Goal: Check status

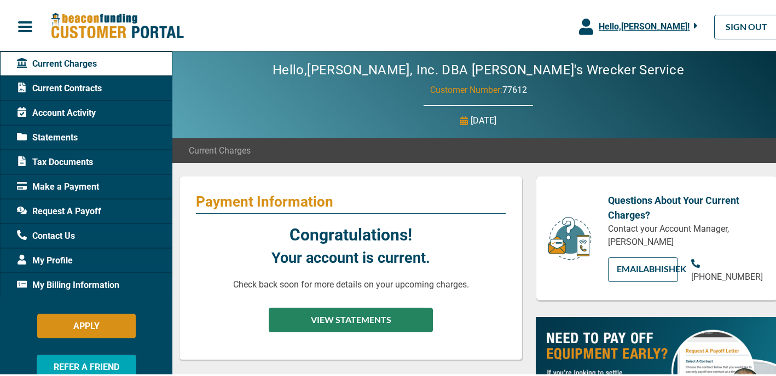
click at [355, 319] on button "VIEW STATEMENTS" at bounding box center [351, 318] width 164 height 25
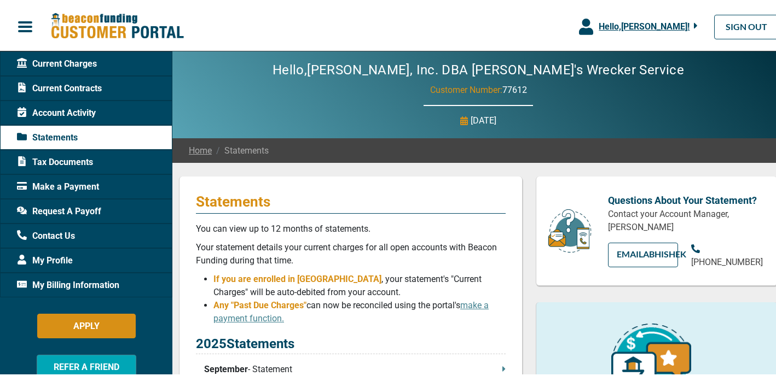
click at [83, 62] on span "Current Charges" at bounding box center [57, 61] width 80 height 13
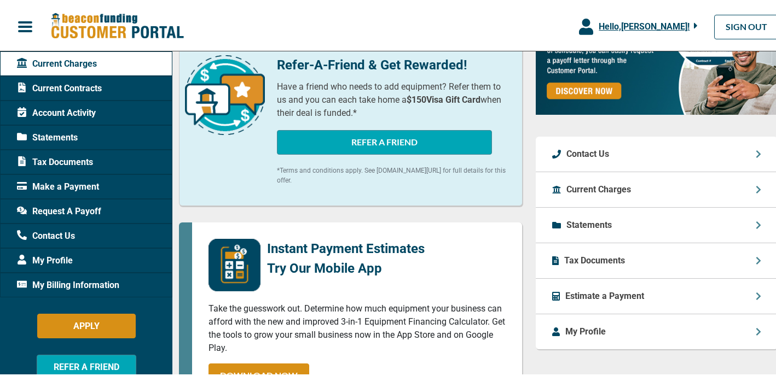
scroll to position [227, 0]
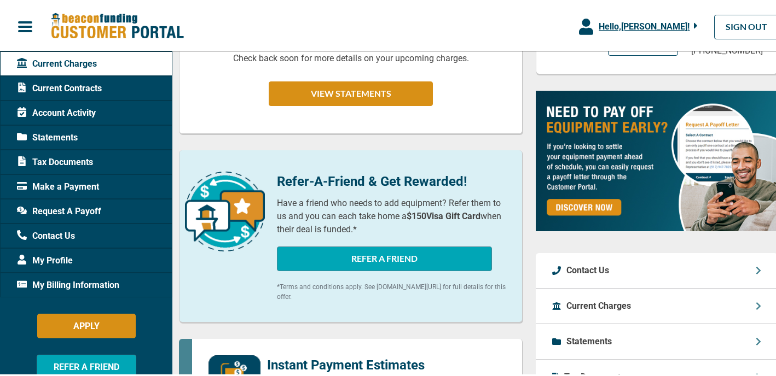
click at [60, 109] on span "Account Activity" at bounding box center [56, 111] width 79 height 13
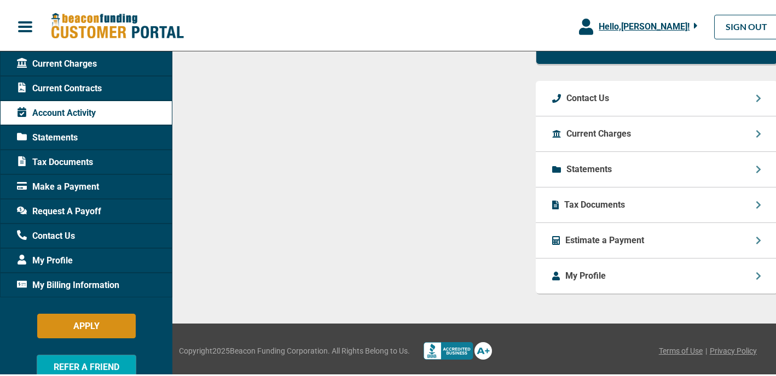
scroll to position [723, 0]
click at [744, 133] on div "Current Charges" at bounding box center [657, 132] width 242 height 36
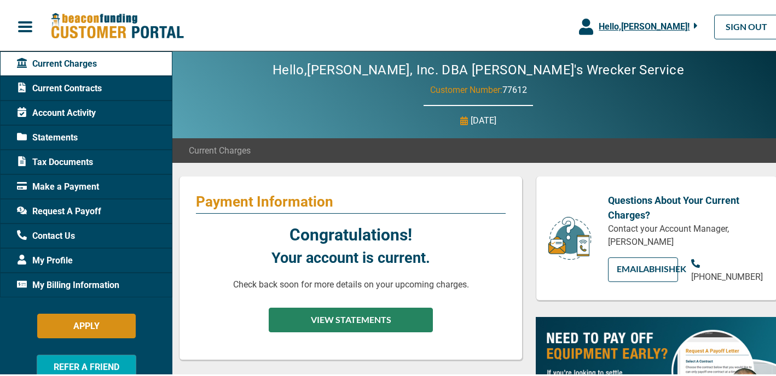
click at [347, 316] on button "VIEW STATEMENTS" at bounding box center [351, 318] width 164 height 25
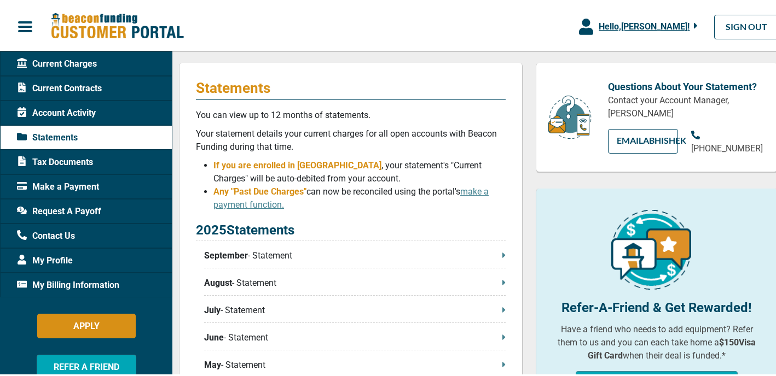
scroll to position [114, 0]
click at [292, 256] on p "September - Statement" at bounding box center [354, 253] width 301 height 13
click at [82, 90] on span "Current Contracts" at bounding box center [59, 86] width 85 height 13
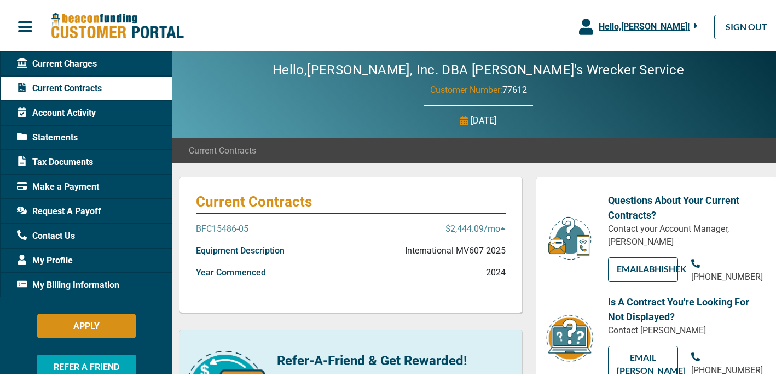
click at [500, 229] on icon at bounding box center [502, 226] width 5 height 9
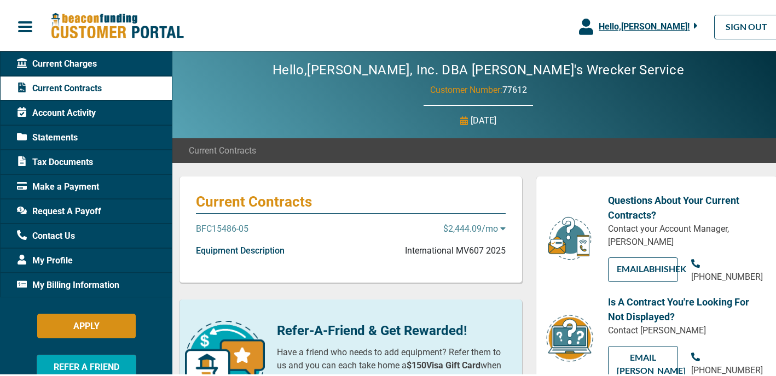
click at [500, 229] on icon at bounding box center [502, 226] width 5 height 9
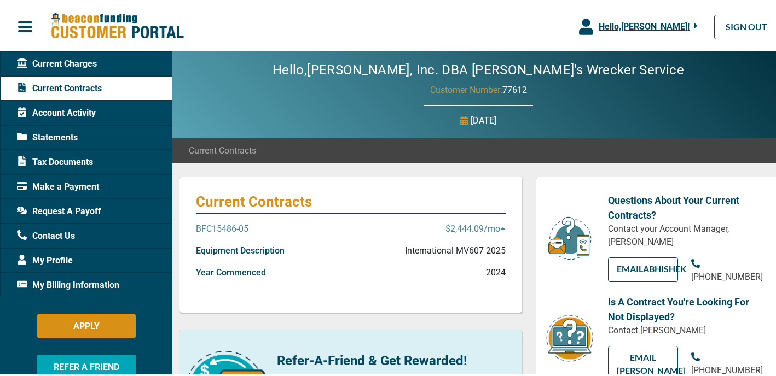
click at [60, 116] on span "Account Activity" at bounding box center [56, 111] width 79 height 13
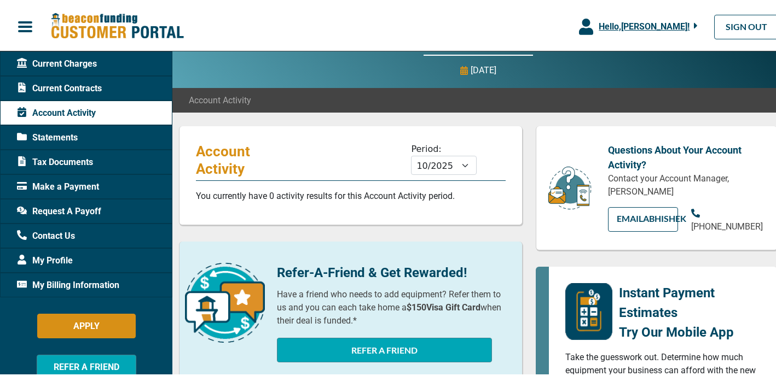
scroll to position [50, 0]
select select "05/2025"
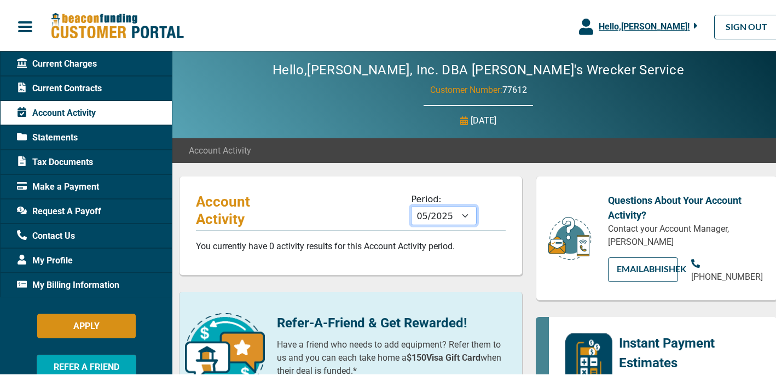
scroll to position [0, 0]
click at [61, 85] on span "Current Contracts" at bounding box center [59, 86] width 85 height 13
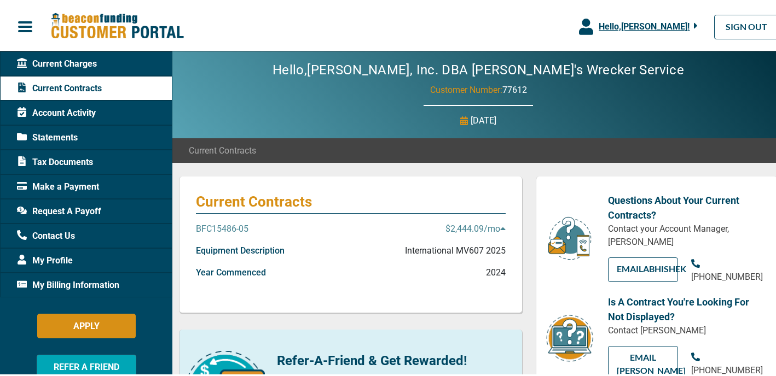
click at [647, 22] on span "Hello, [PERSON_NAME] !" at bounding box center [644, 24] width 91 height 10
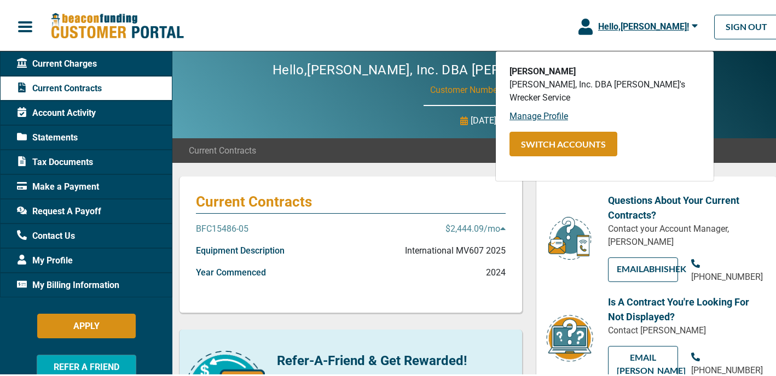
click at [82, 89] on span "Current Contracts" at bounding box center [59, 86] width 85 height 13
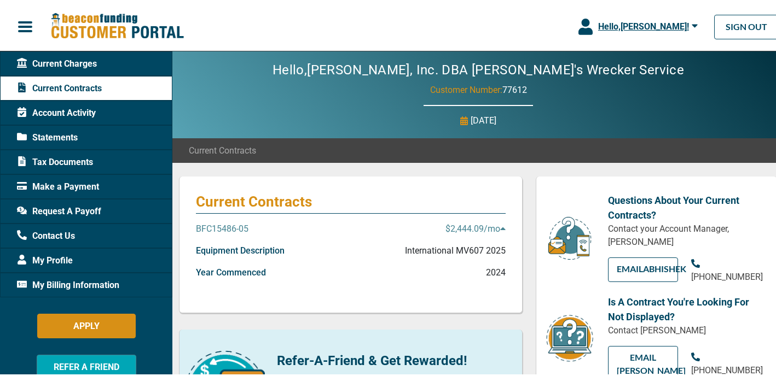
click at [55, 135] on span "Statements" at bounding box center [47, 135] width 61 height 13
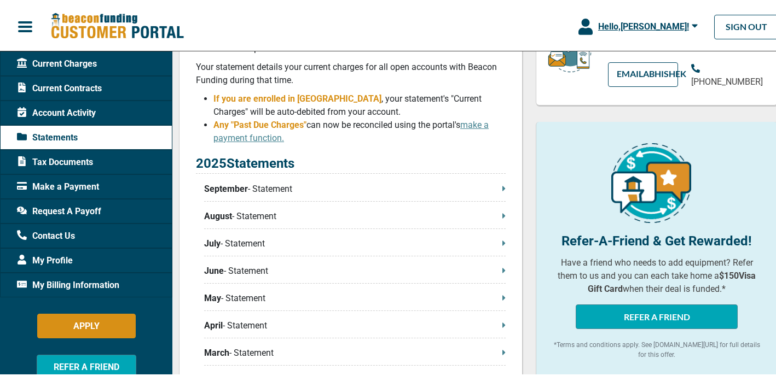
scroll to position [186, 0]
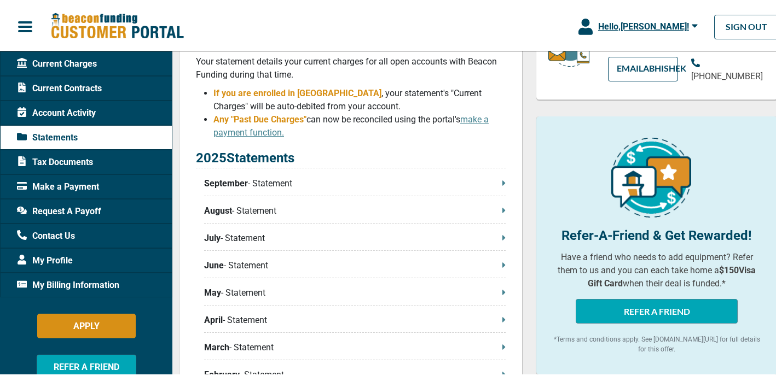
click at [264, 216] on p "August - Statement" at bounding box center [354, 208] width 301 height 13
